Goal: Register for event/course

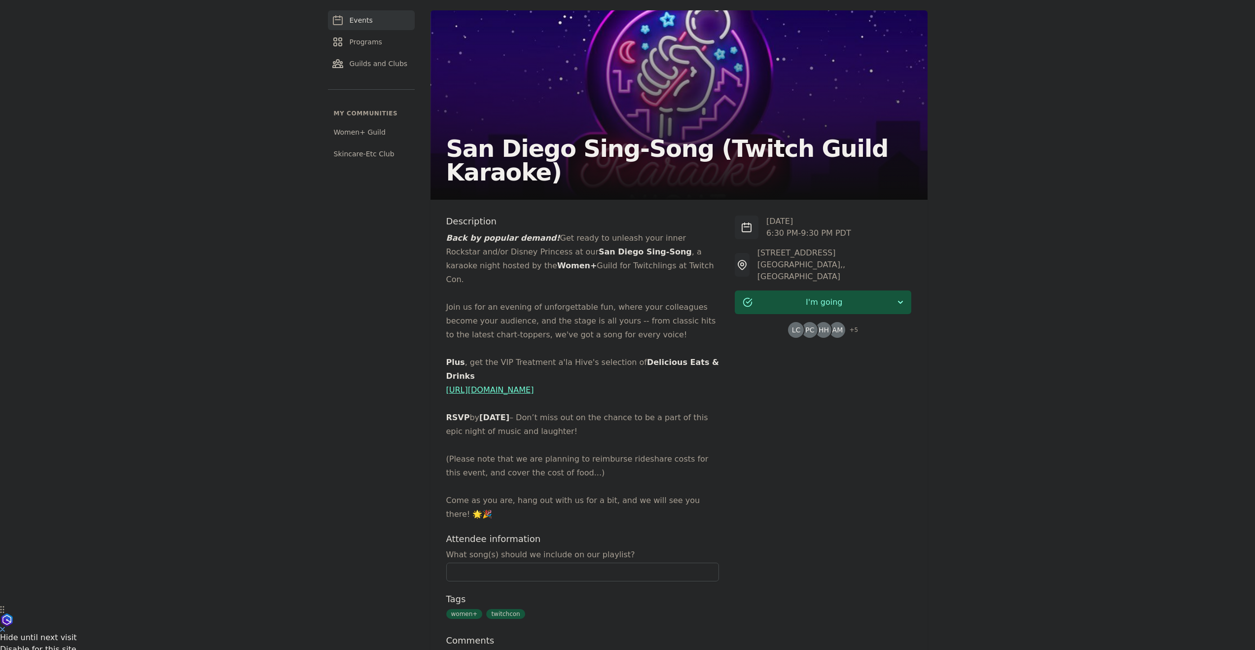
scroll to position [108, 0]
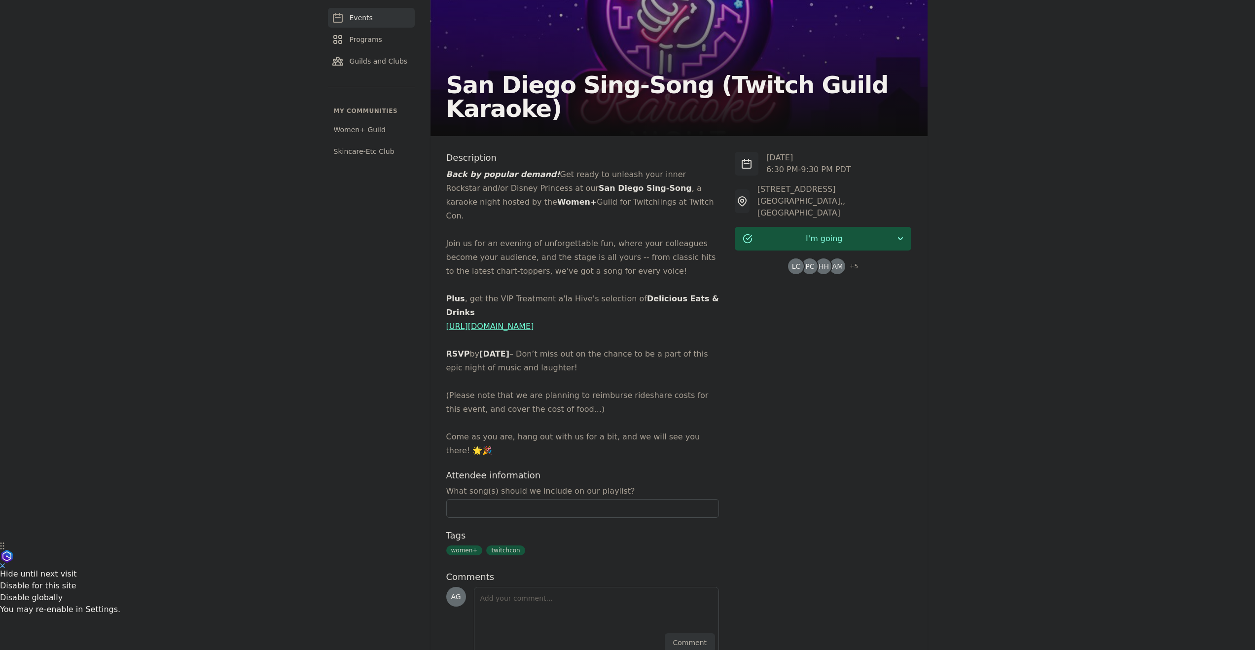
click at [506, 237] on p "Join us for an evening of unforgettable fun, where your colleagues become your …" at bounding box center [582, 257] width 273 height 41
click at [508, 174] on em "Back by popular demand!" at bounding box center [503, 174] width 114 height 9
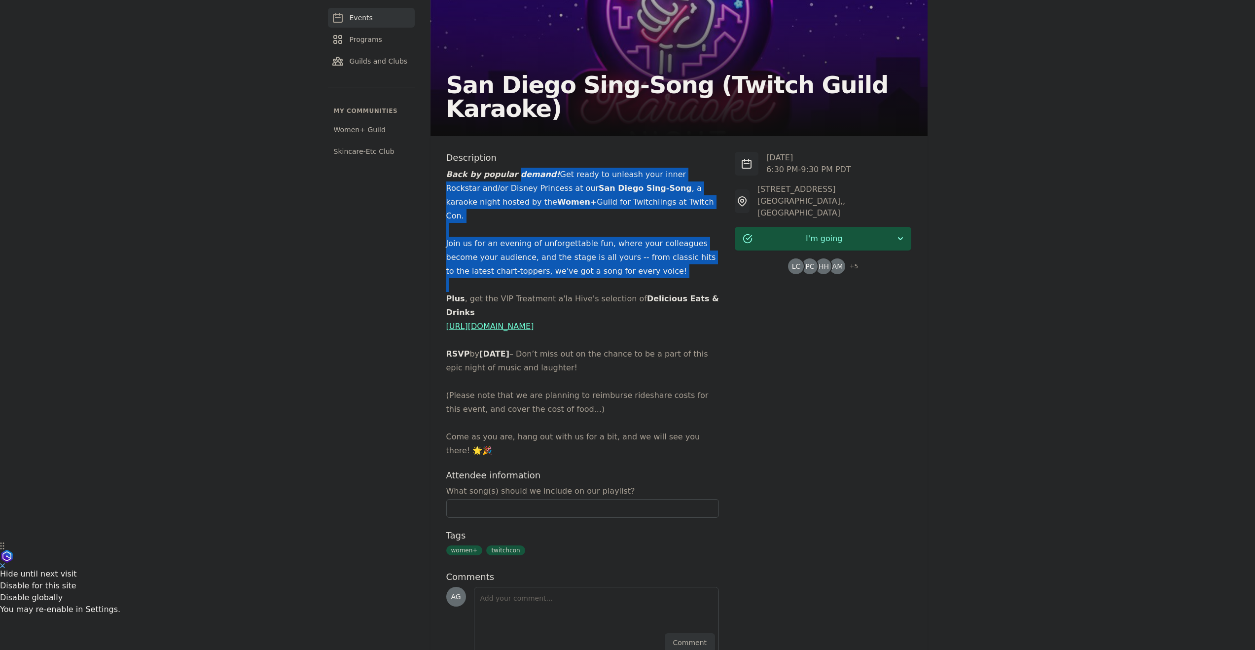
drag, startPoint x: 508, startPoint y: 174, endPoint x: 603, endPoint y: 276, distance: 139.2
click at [596, 271] on div "Back by popular demand! Get ready to unleash your inner Rockstar and/or Disney …" at bounding box center [582, 313] width 273 height 290
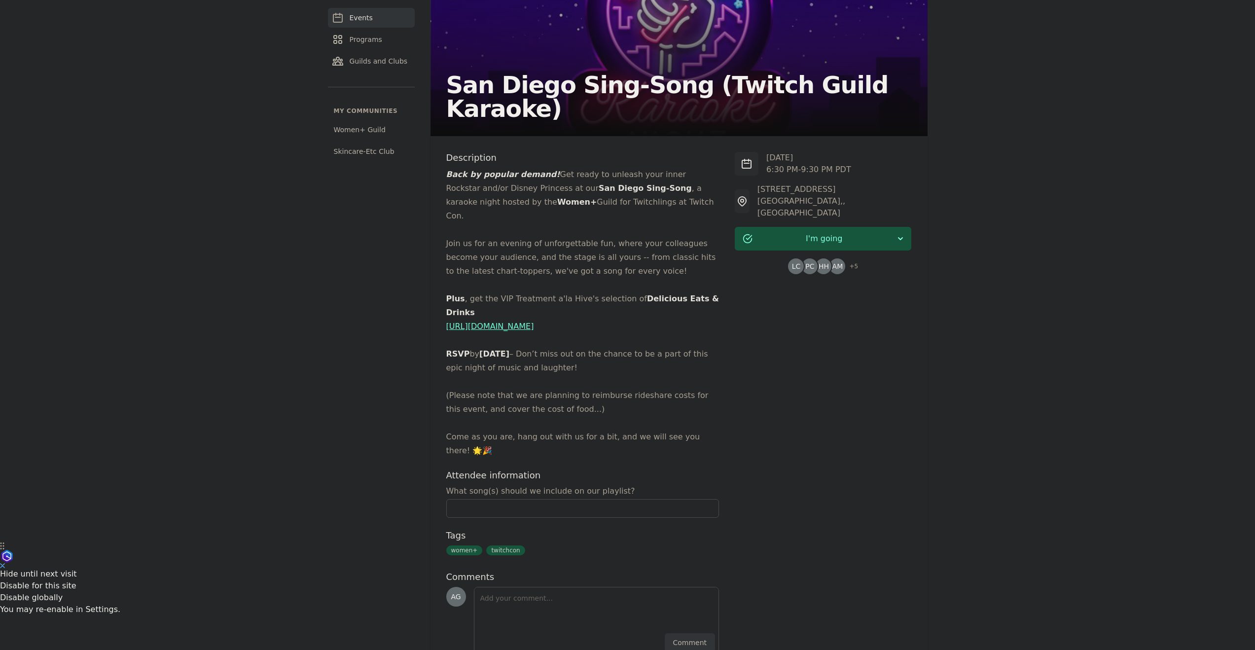
click at [646, 333] on p at bounding box center [582, 340] width 273 height 14
click at [643, 278] on p at bounding box center [582, 285] width 273 height 14
click at [449, 349] on strong "RSVP" at bounding box center [458, 353] width 24 height 9
drag, startPoint x: 449, startPoint y: 324, endPoint x: 606, endPoint y: 351, distance: 159.2
click at [606, 351] on div "Back by popular demand! Get ready to unleash your inner Rockstar and/or Disney …" at bounding box center [582, 313] width 273 height 290
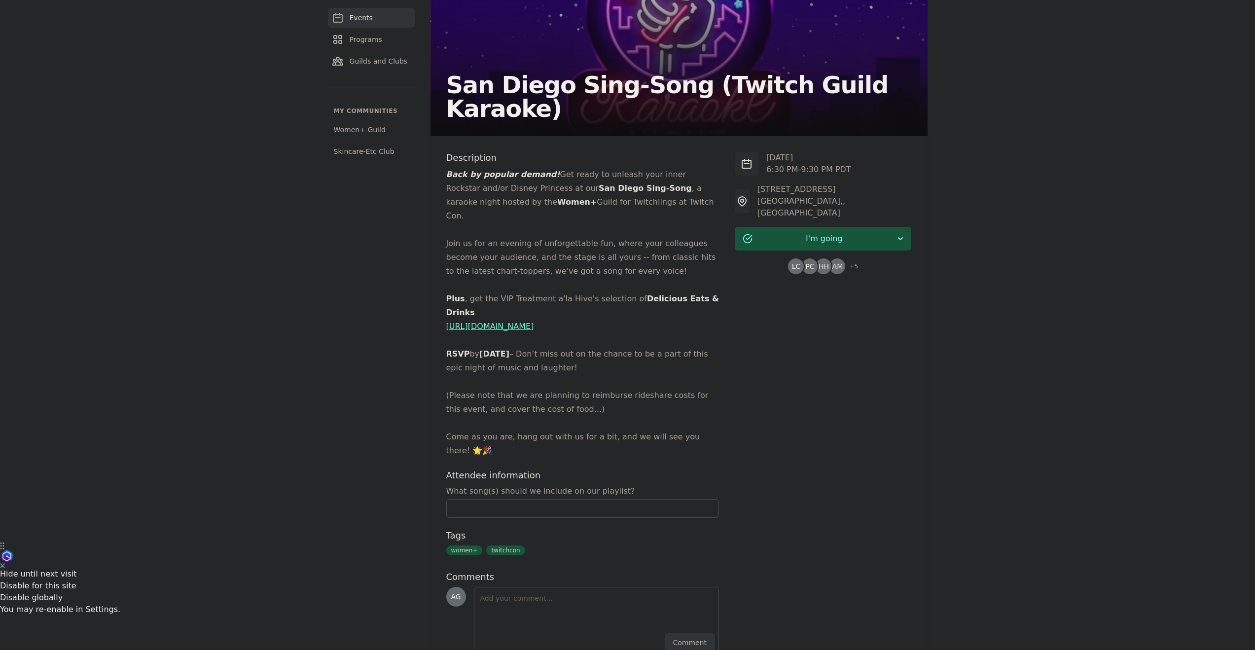
click at [712, 419] on div "Description Back by popular demand! Get ready to unleash your inner Rockstar an…" at bounding box center [582, 404] width 273 height 504
